Goal: Task Accomplishment & Management: Manage account settings

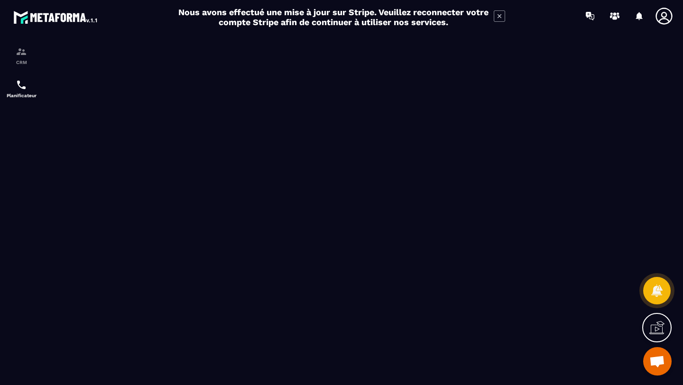
click at [43, 17] on img at bounding box center [55, 17] width 85 height 17
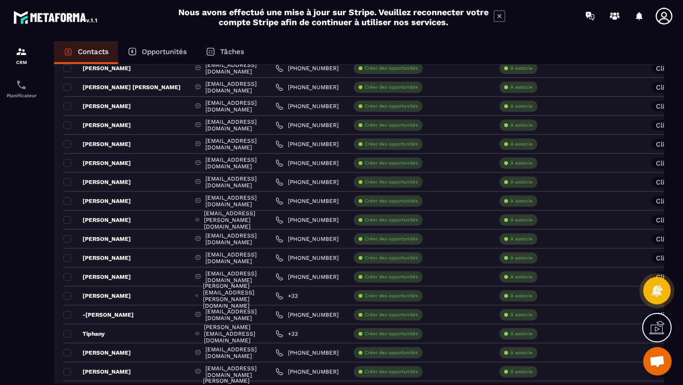
scroll to position [811, 0]
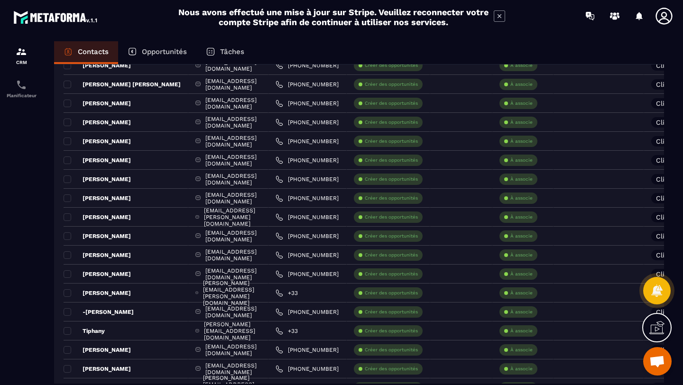
click at [664, 17] on icon at bounding box center [663, 16] width 17 height 17
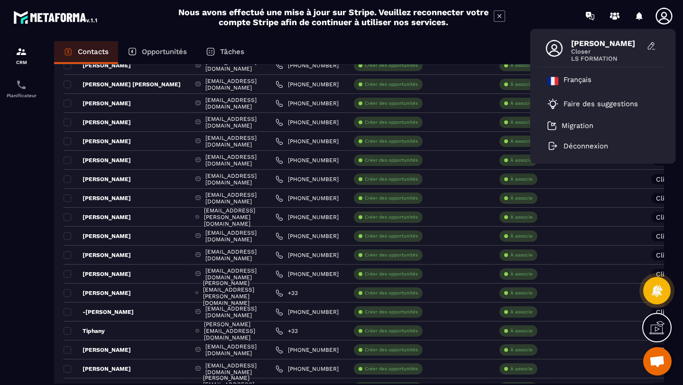
click at [552, 48] on icon at bounding box center [554, 48] width 17 height 17
click at [652, 46] on icon at bounding box center [651, 45] width 9 height 9
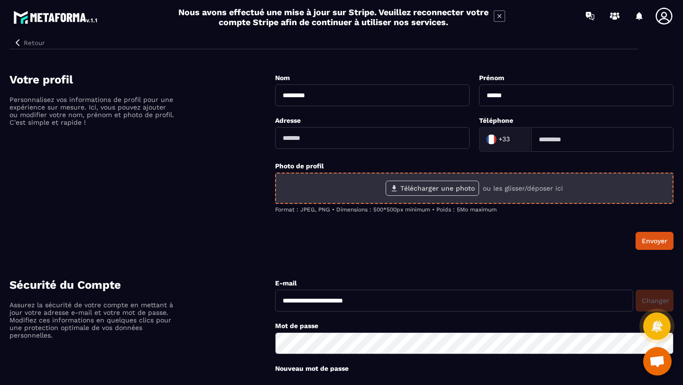
click at [414, 188] on label "Télécharger une photo" at bounding box center [432, 188] width 93 height 15
click at [0, 0] on input "Télécharger une photo" at bounding box center [0, 0] width 0 height 0
